Goal: Task Accomplishment & Management: Manage account settings

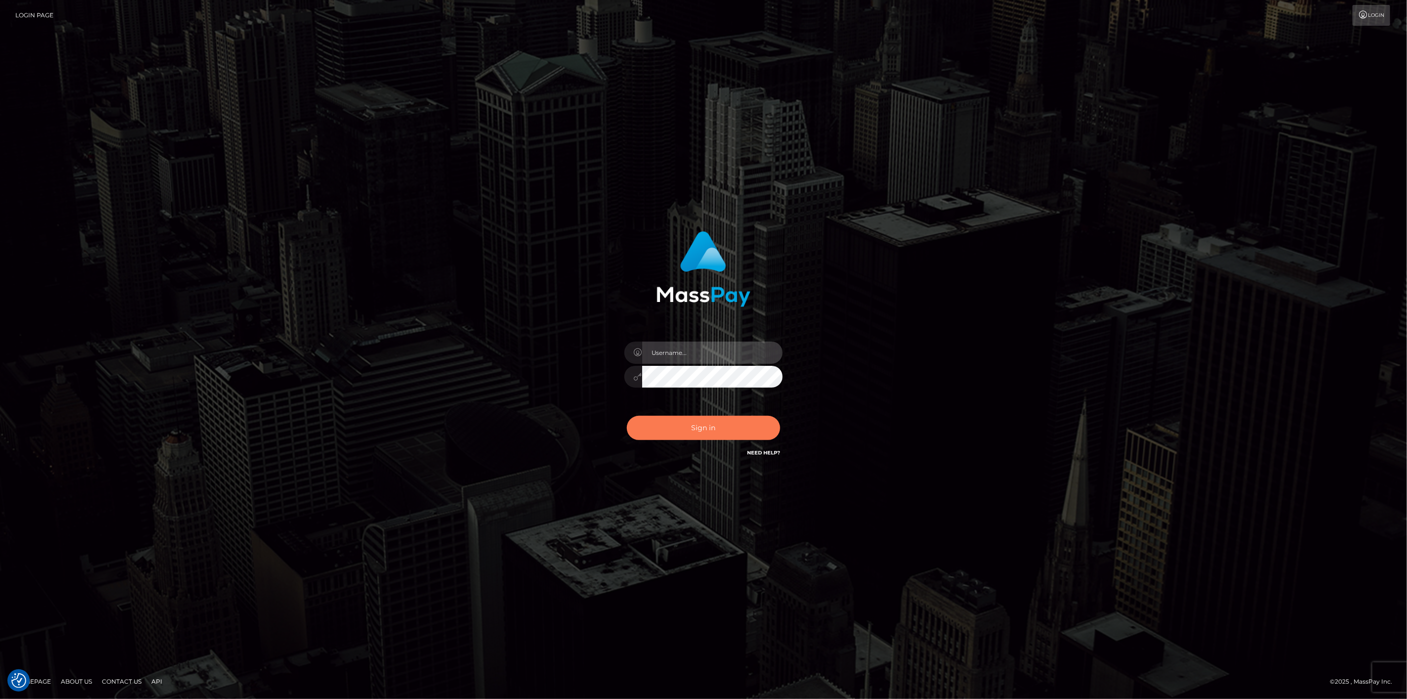
type input "[DOMAIN_NAME]"
click at [640, 423] on button "Sign in" at bounding box center [703, 428] width 153 height 24
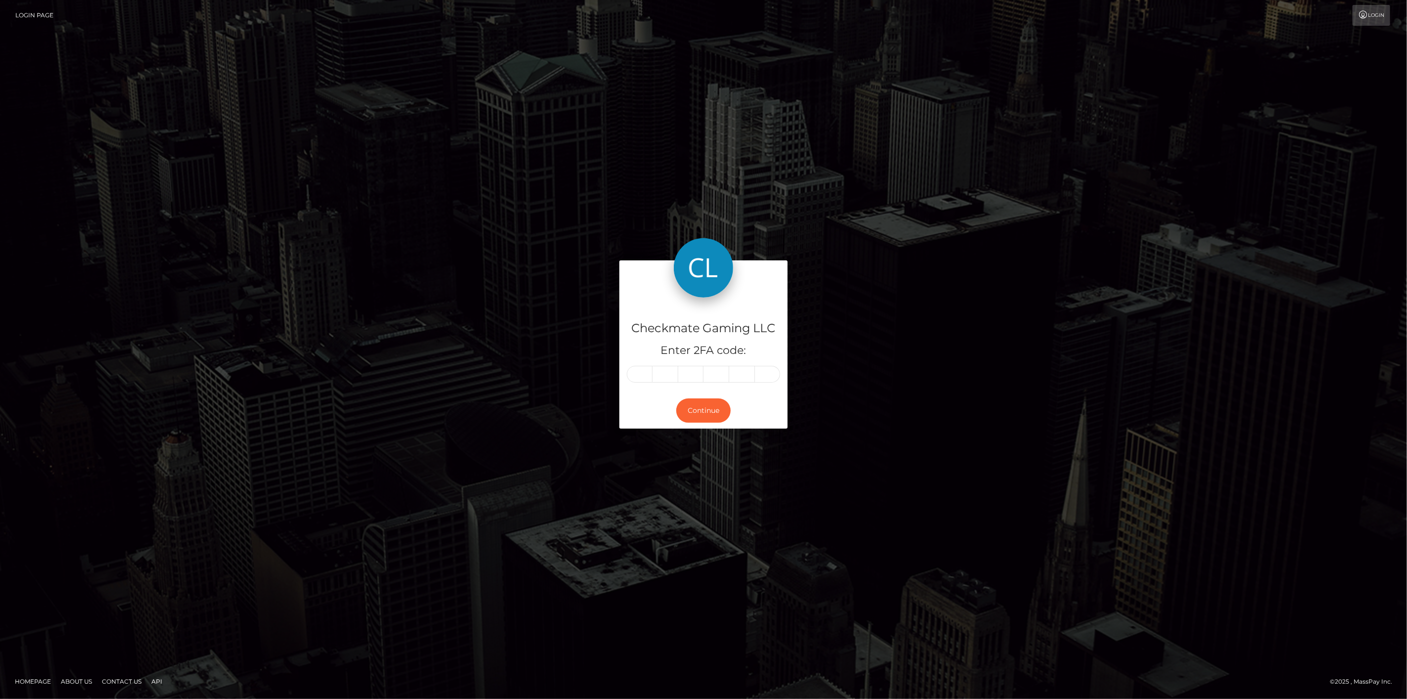
click at [633, 369] on input "text" at bounding box center [640, 374] width 26 height 17
type input "8"
type input "9"
type input "4"
type input "0"
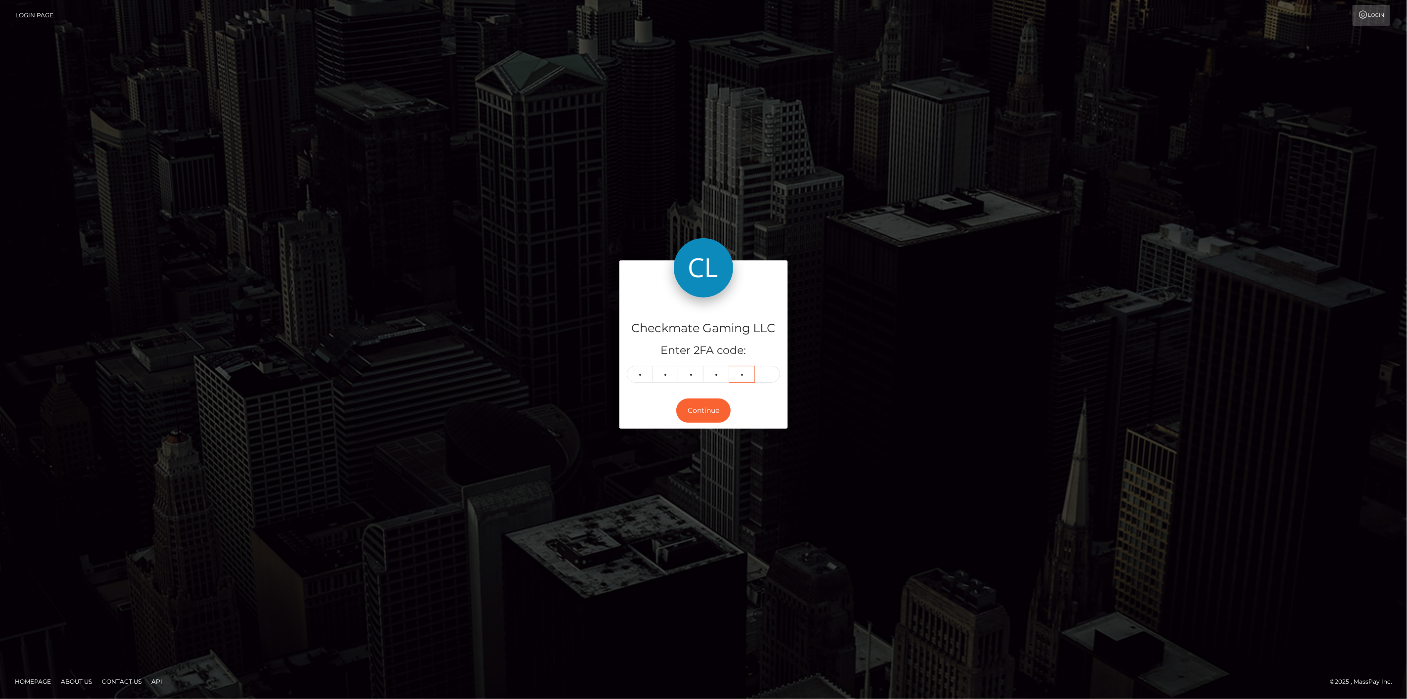
type input "5"
type input "1"
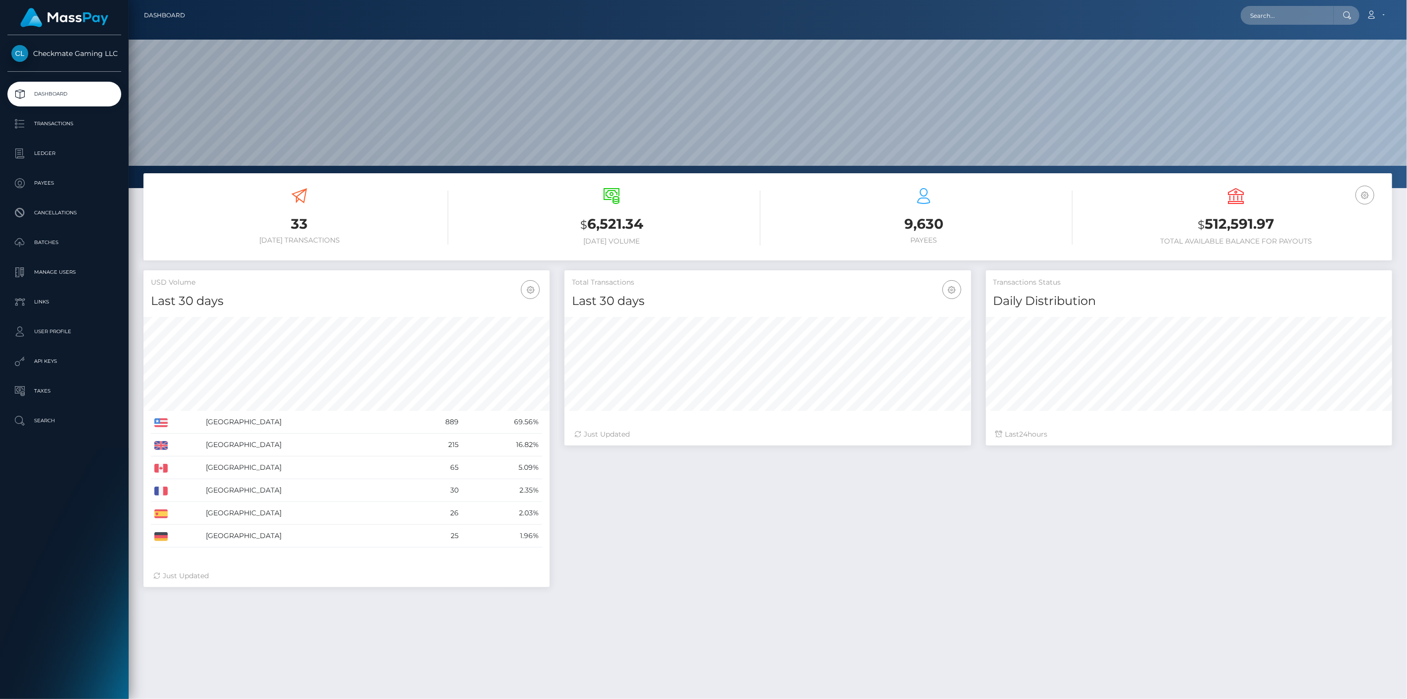
scroll to position [175, 407]
click at [40, 187] on p "Payees" at bounding box center [64, 183] width 106 height 15
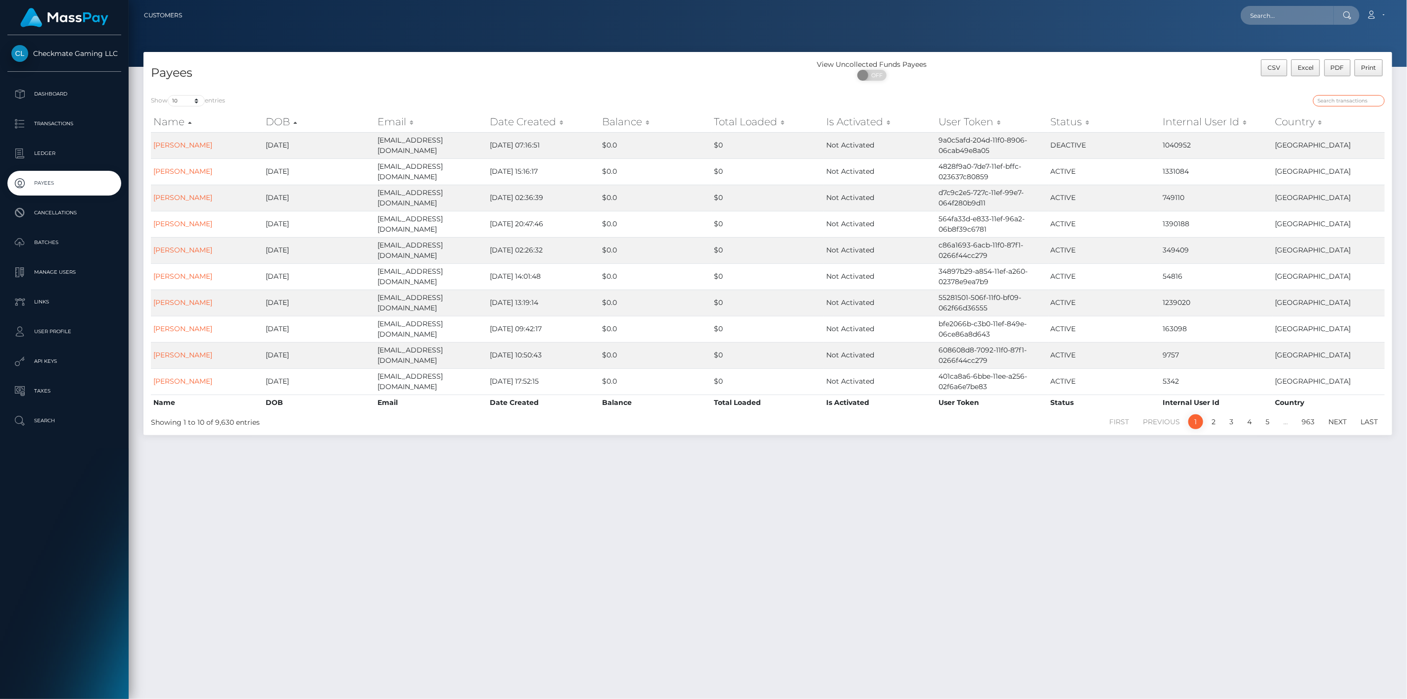
paste input "1085763"
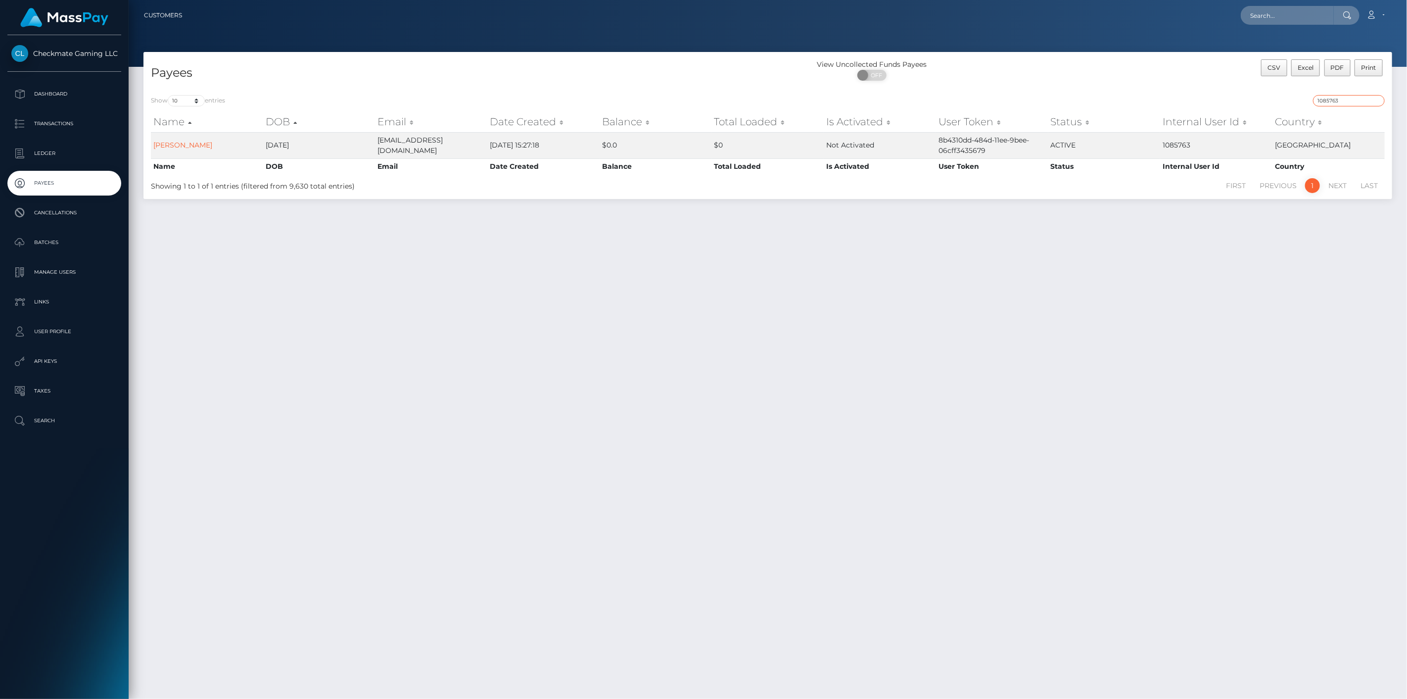
type input "1085763"
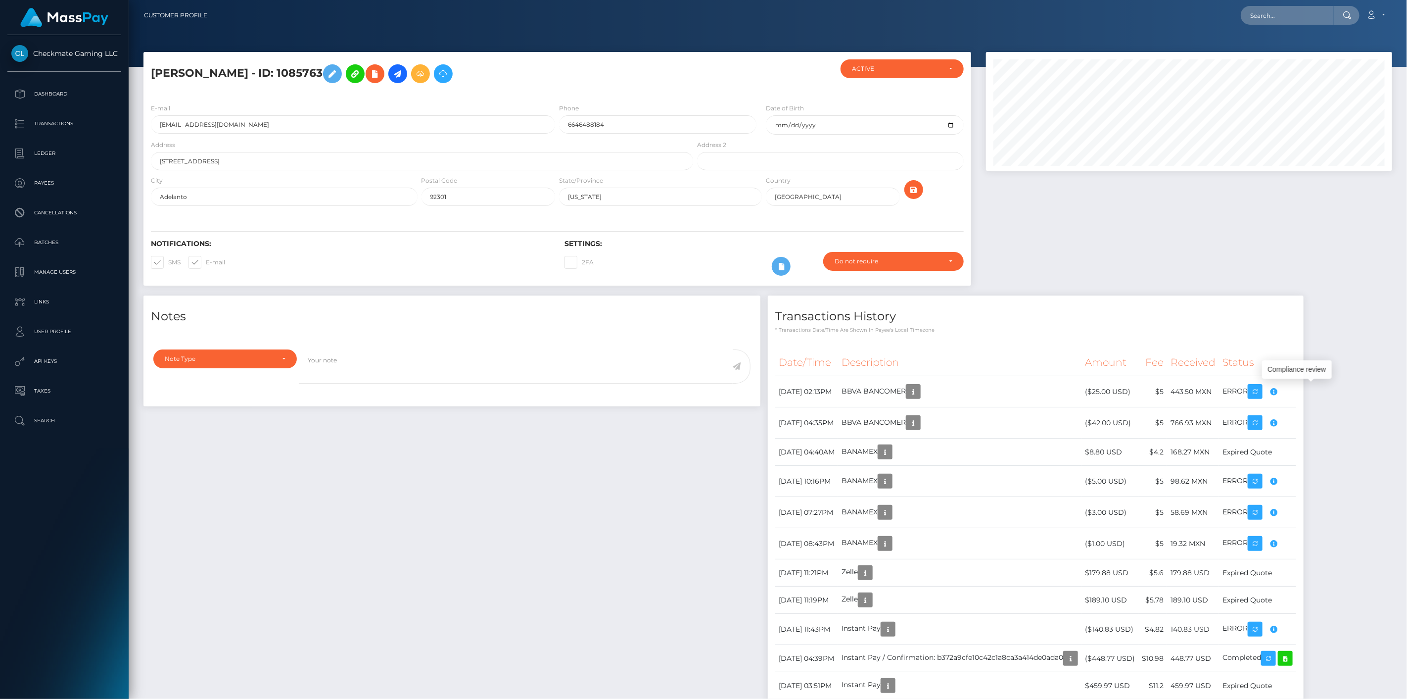
scroll to position [119, 407]
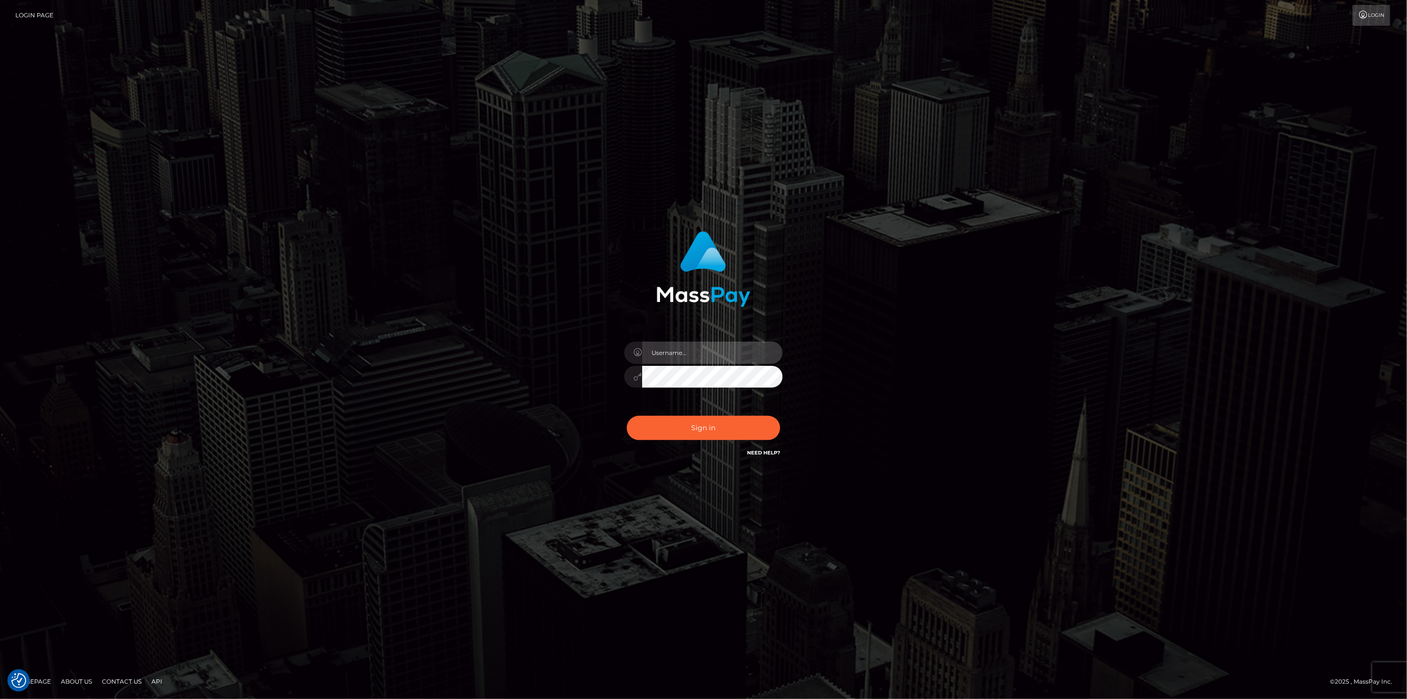
type input "scott.cm"
click at [121, 190] on div "scott.cm Sign in" at bounding box center [703, 349] width 1407 height 400
